Goal: Find specific page/section: Find specific page/section

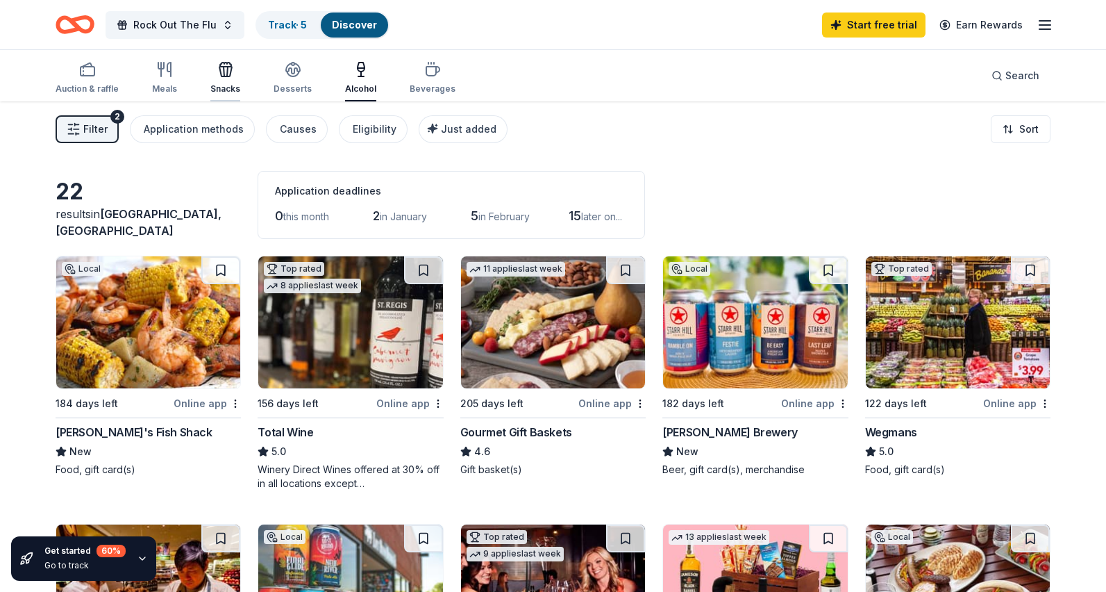
click at [225, 77] on icon "button" at bounding box center [225, 69] width 17 height 17
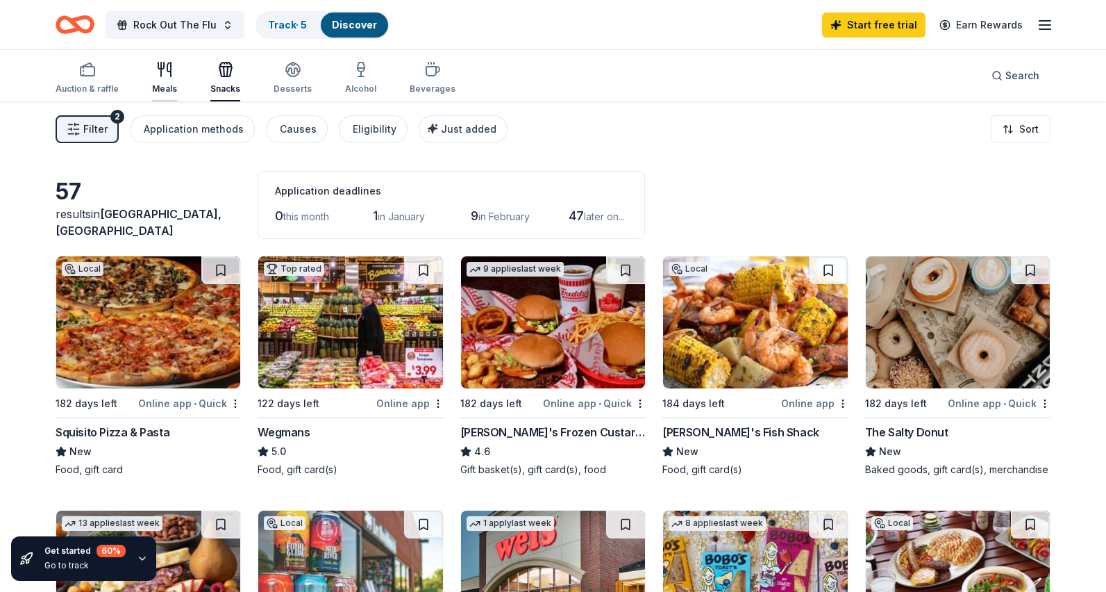
click at [169, 75] on icon "button" at bounding box center [168, 69] width 3 height 14
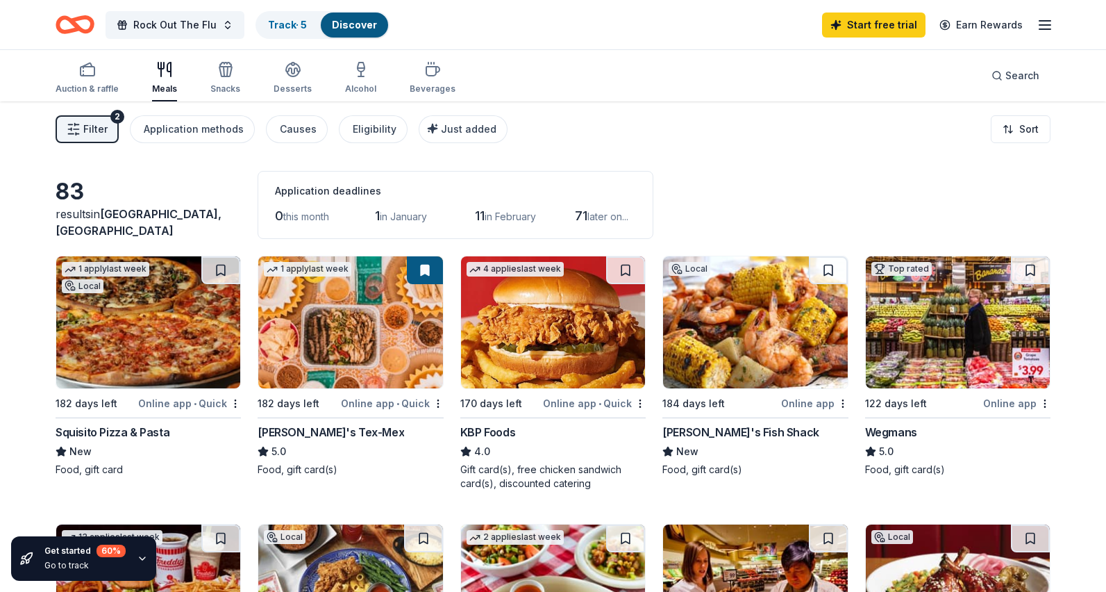
click at [169, 75] on icon "button" at bounding box center [168, 69] width 3 height 14
click at [426, 68] on icon "button" at bounding box center [432, 69] width 17 height 17
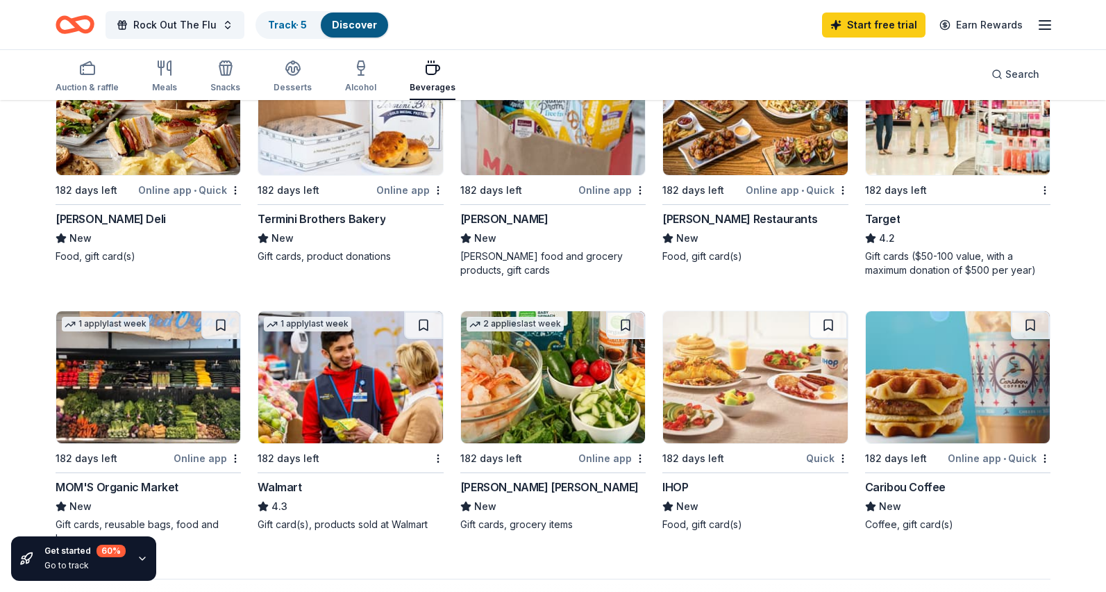
scroll to position [964, 0]
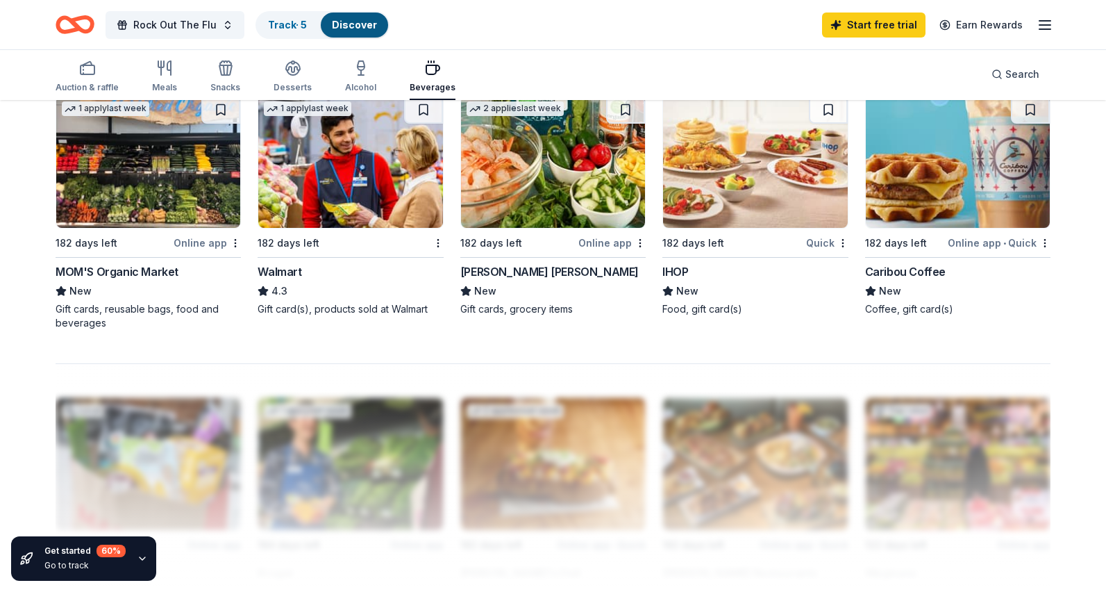
click at [902, 267] on div "Caribou Coffee" at bounding box center [905, 271] width 81 height 17
